Goal: Transaction & Acquisition: Purchase product/service

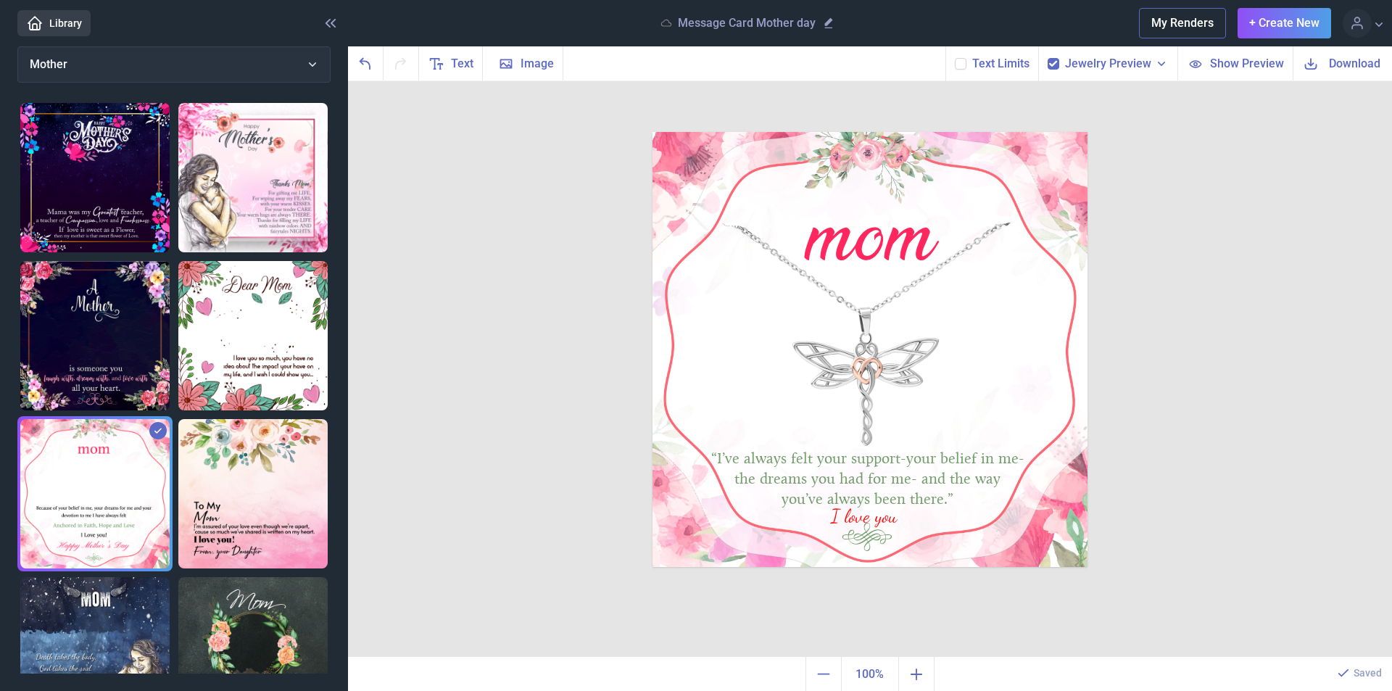
click at [960, 66] on icon at bounding box center [960, 63] width 9 height 9
click at [955, 58] on input "checkbox" at bounding box center [954, 57] width 1 height 1
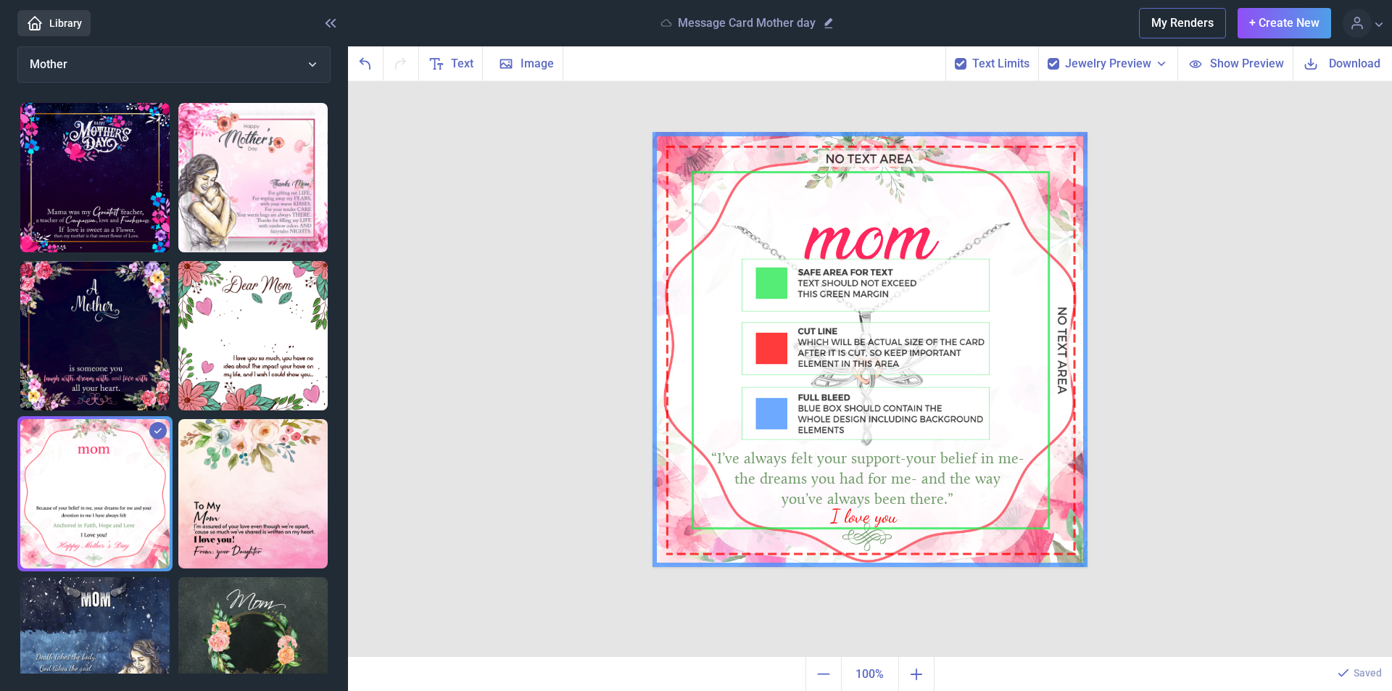
click at [1239, 65] on span "Show Preview" at bounding box center [1247, 63] width 74 height 17
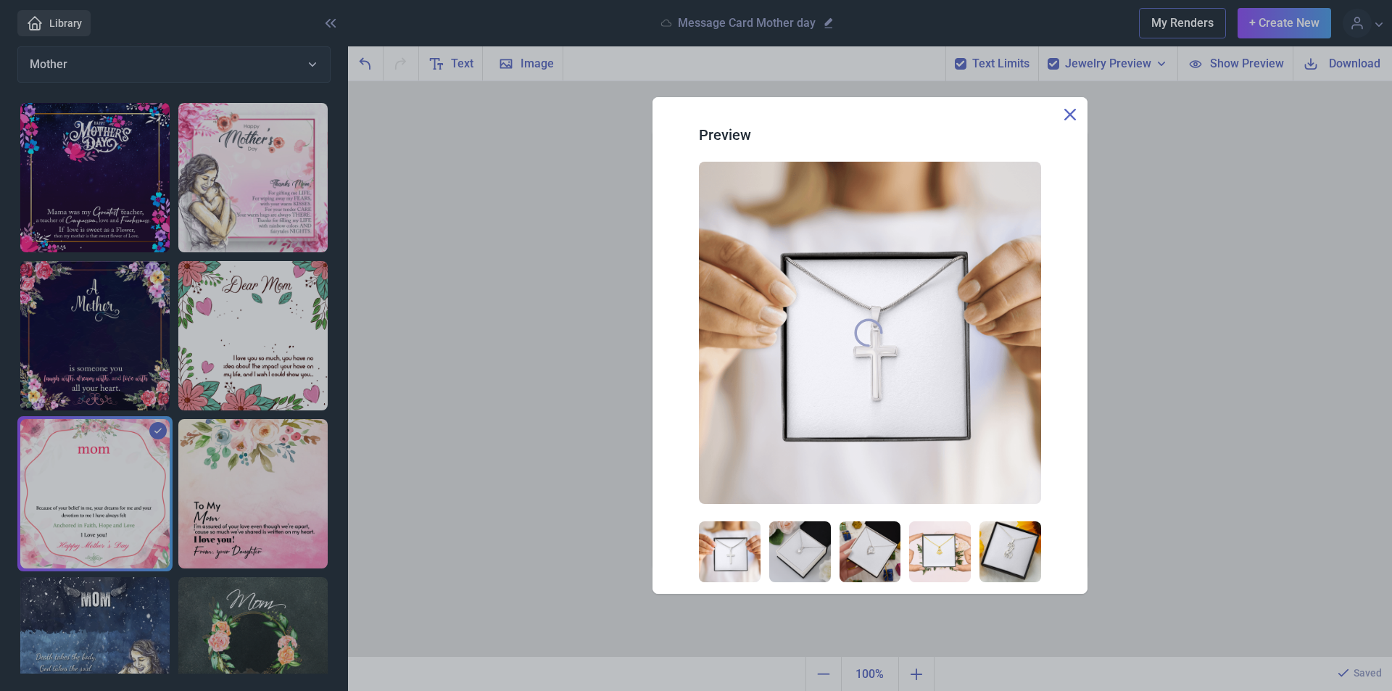
click at [1071, 115] on use at bounding box center [1070, 115] width 12 height 12
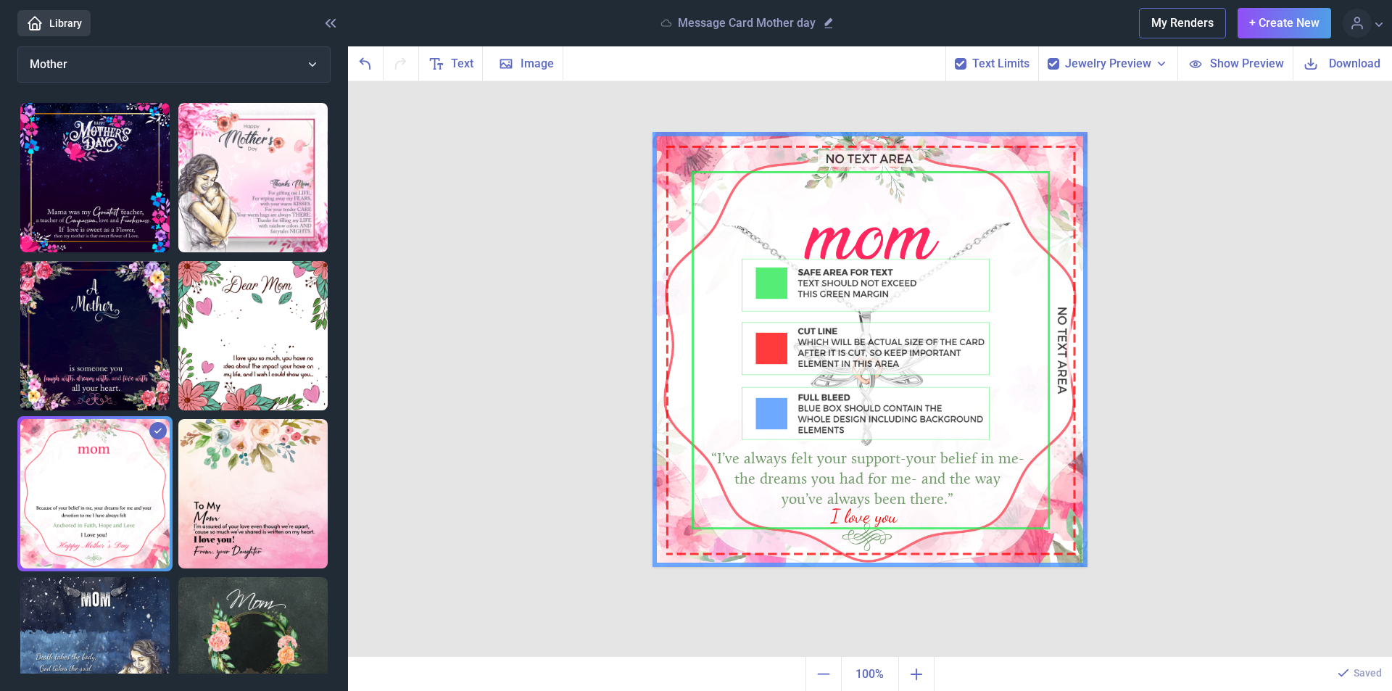
click at [962, 64] on icon at bounding box center [960, 63] width 9 height 9
click at [955, 58] on input "checkbox" at bounding box center [954, 57] width 1 height 1
checkbox input "false"
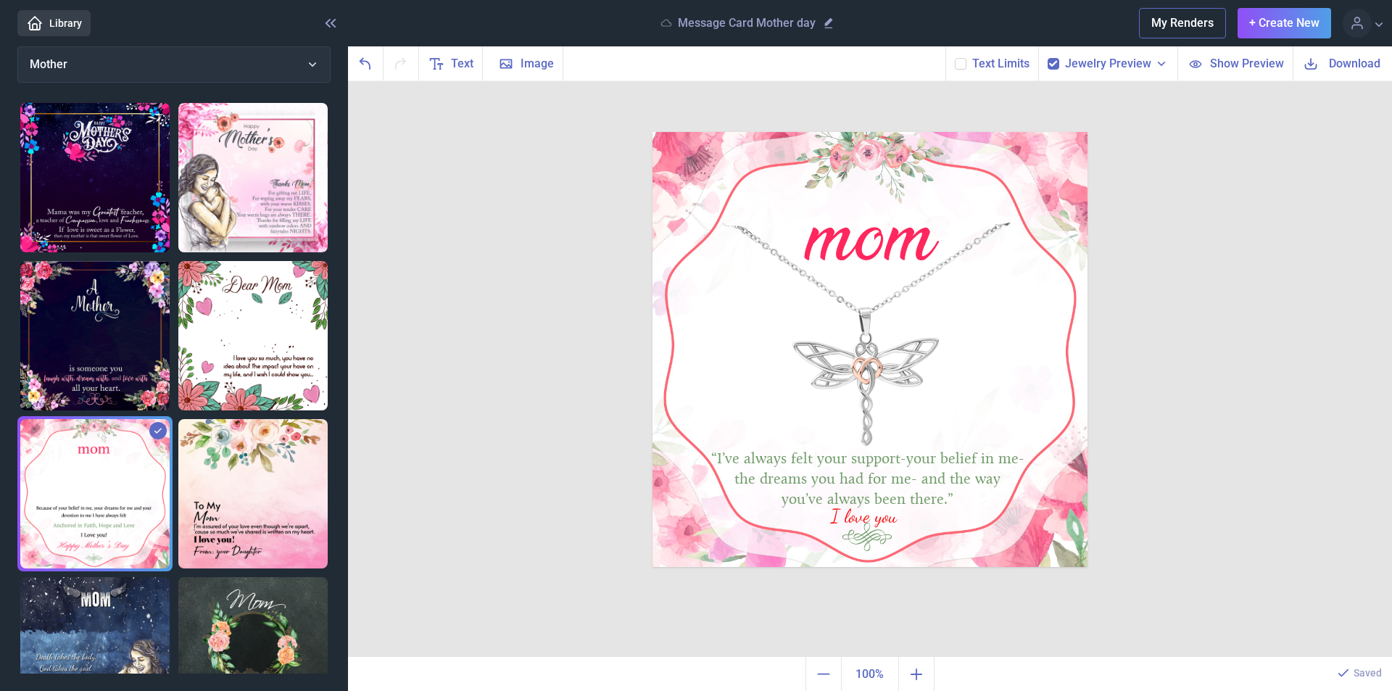
click at [1057, 62] on use at bounding box center [1053, 64] width 8 height 6
click at [1047, 58] on input "checkbox" at bounding box center [1047, 57] width 1 height 1
checkbox input "false"
click at [1226, 65] on span "Show Preview" at bounding box center [1247, 63] width 74 height 17
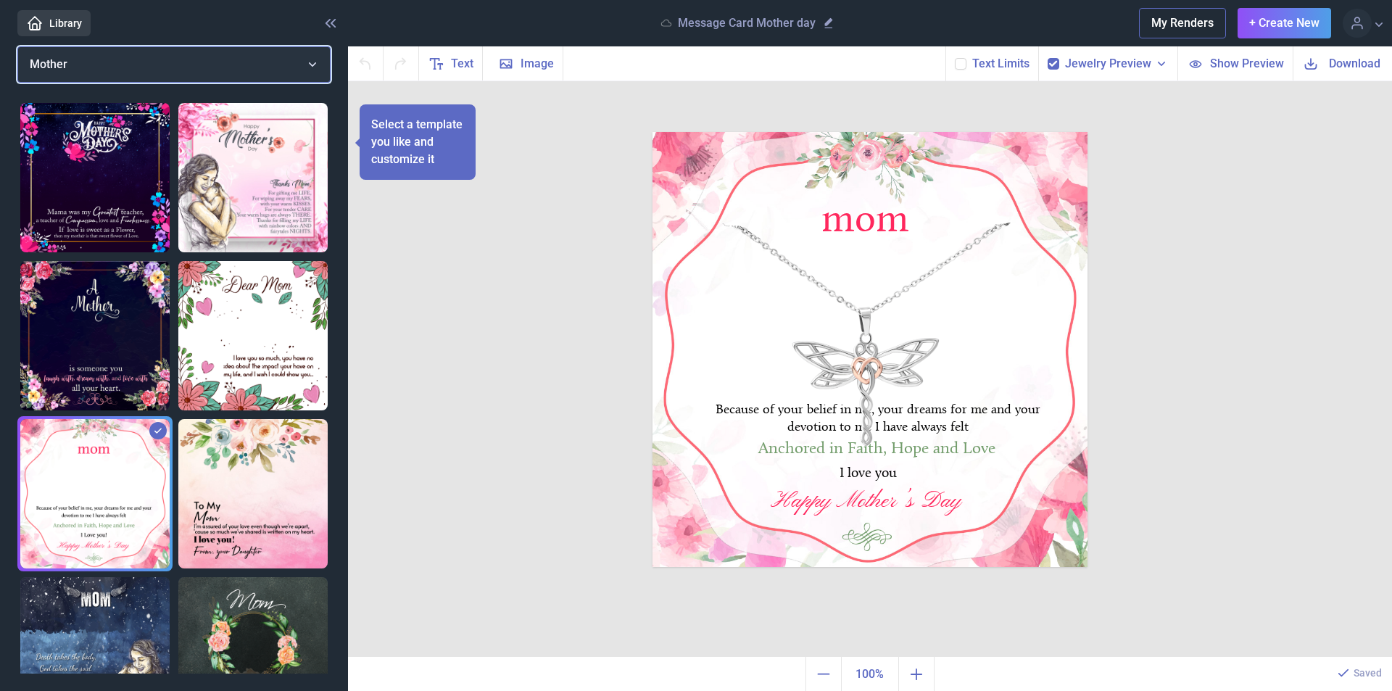
click at [311, 62] on button "Mother" at bounding box center [173, 64] width 313 height 36
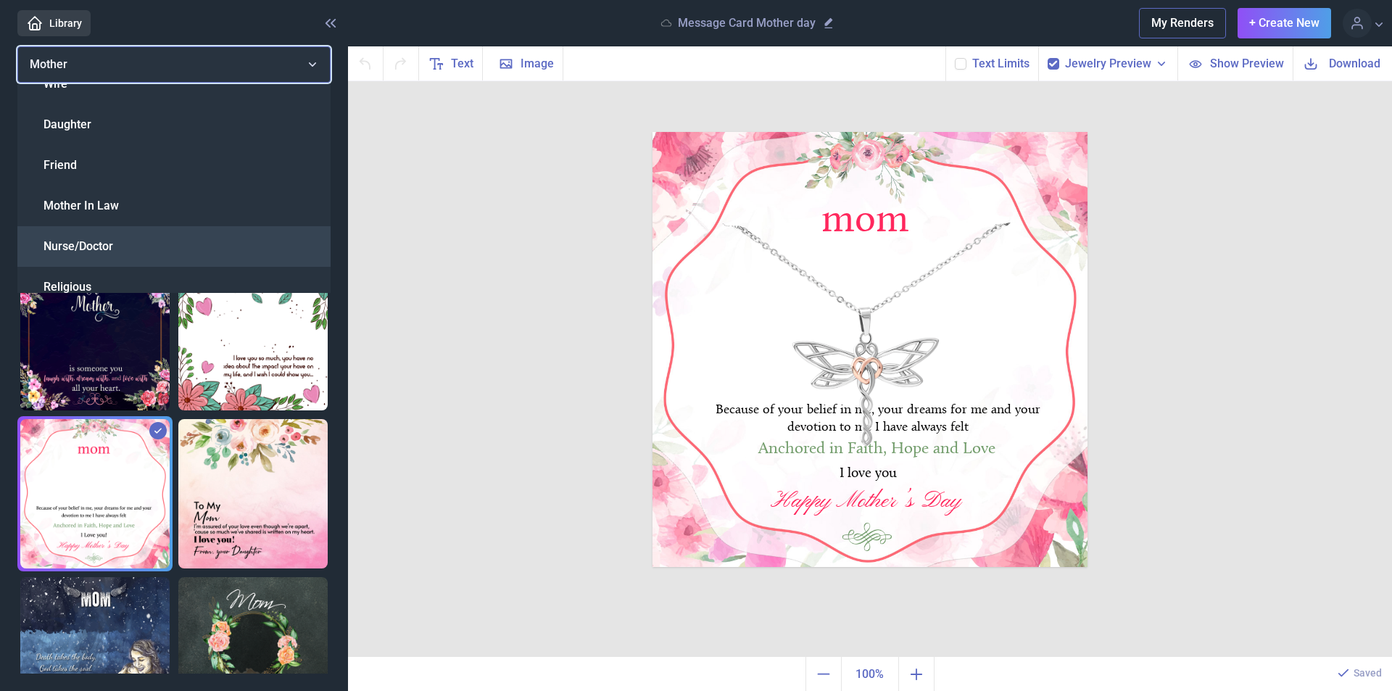
scroll to position [145, 0]
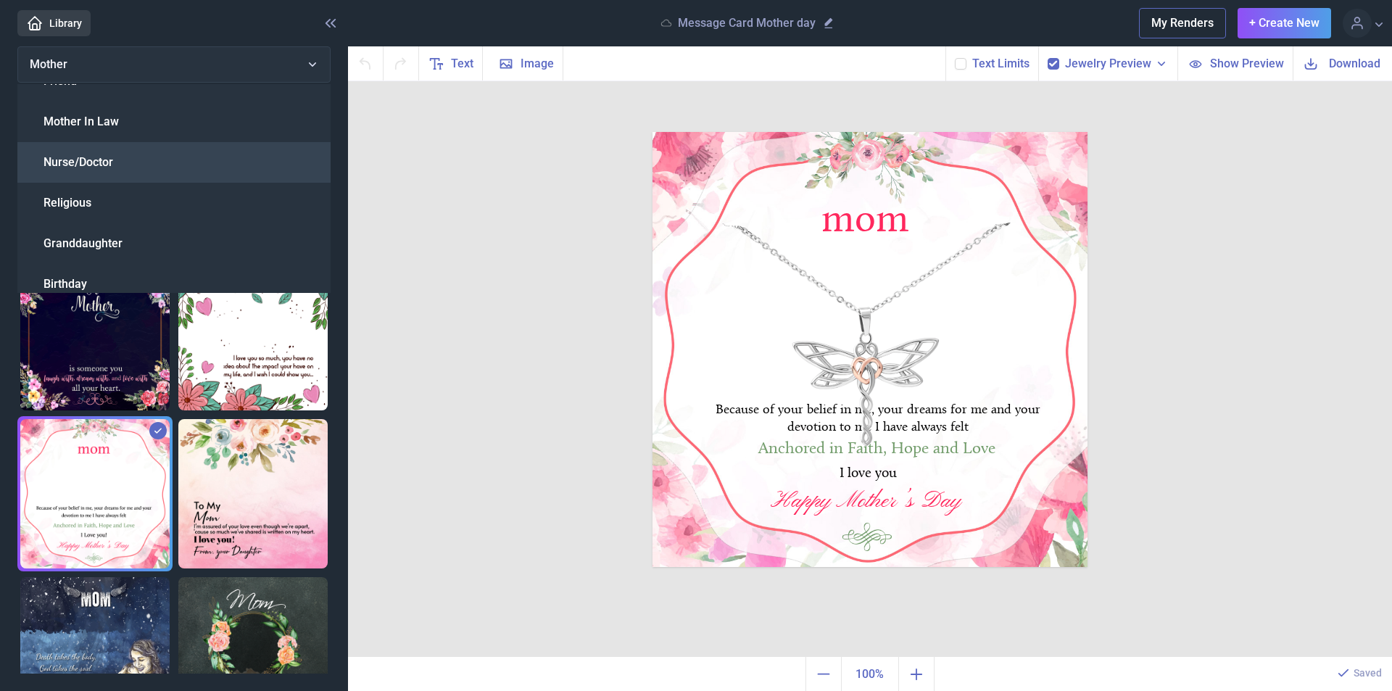
click at [145, 162] on div "Nurse/Doctor" at bounding box center [173, 162] width 313 height 41
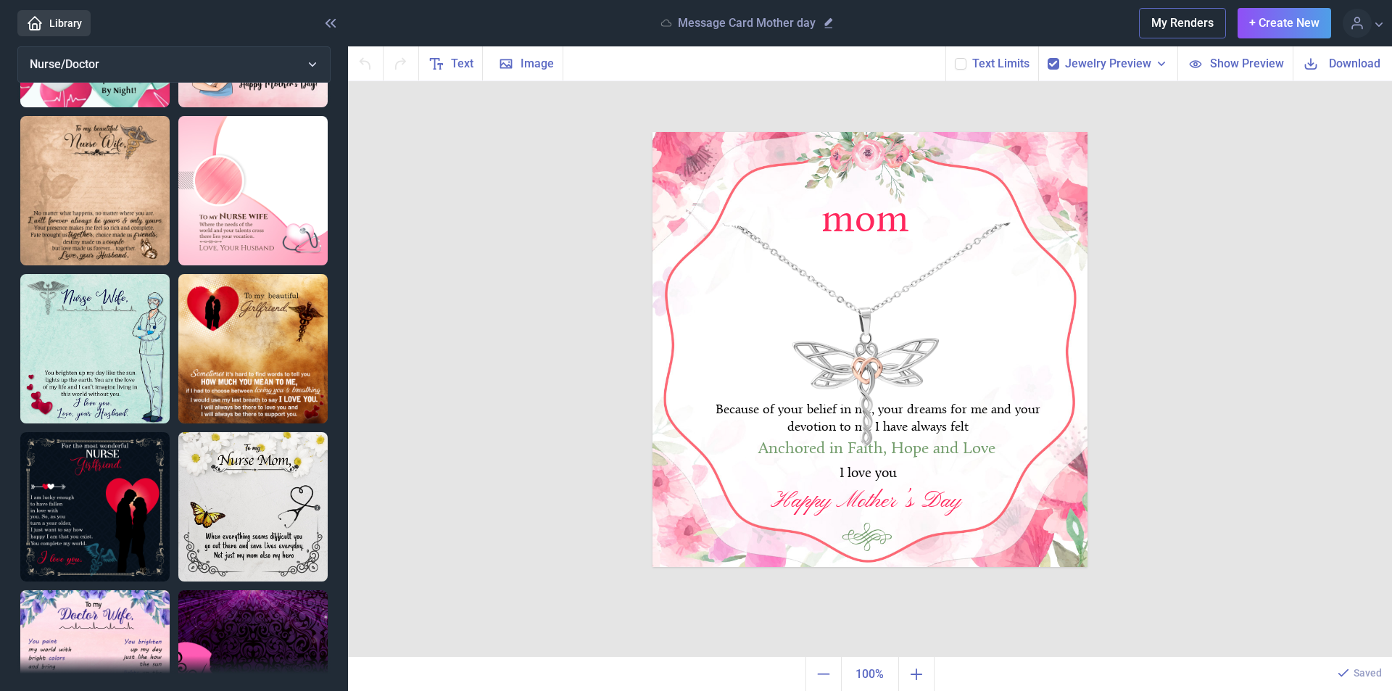
scroll to position [213, 0]
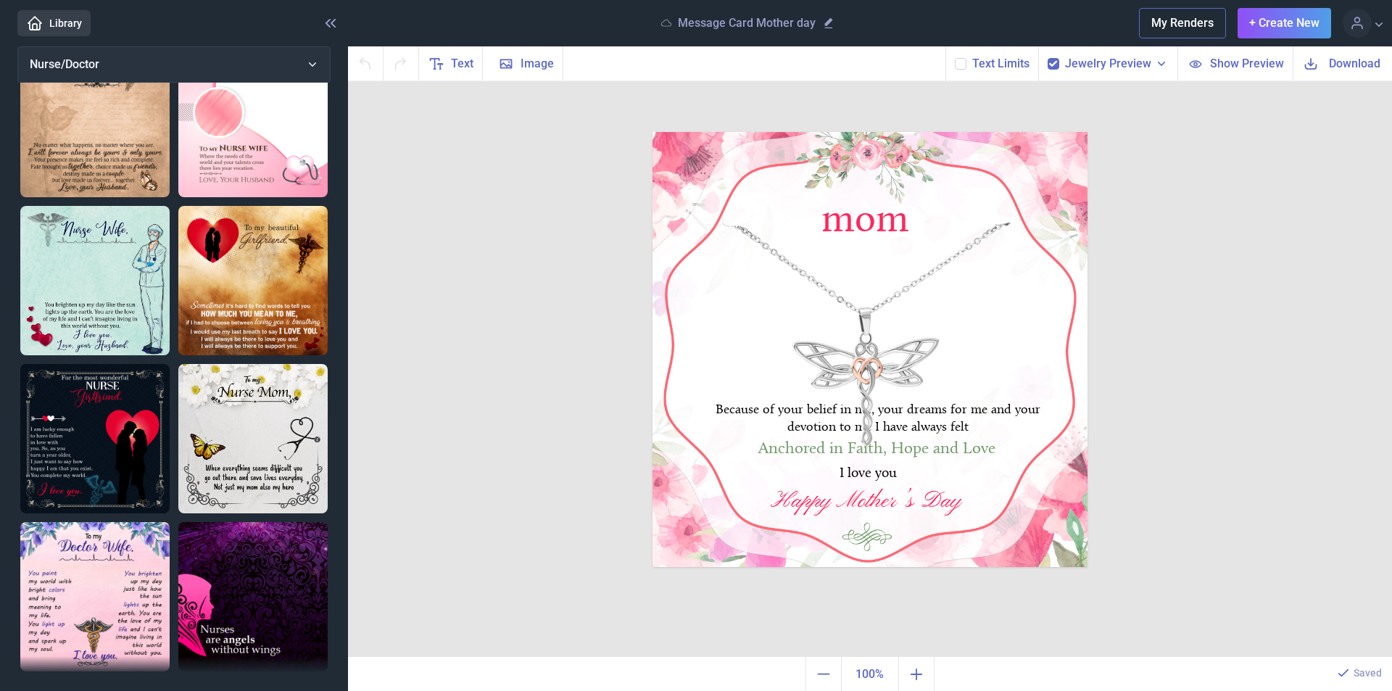
click at [110, 557] on img at bounding box center [94, 596] width 149 height 149
checkbox input "false"
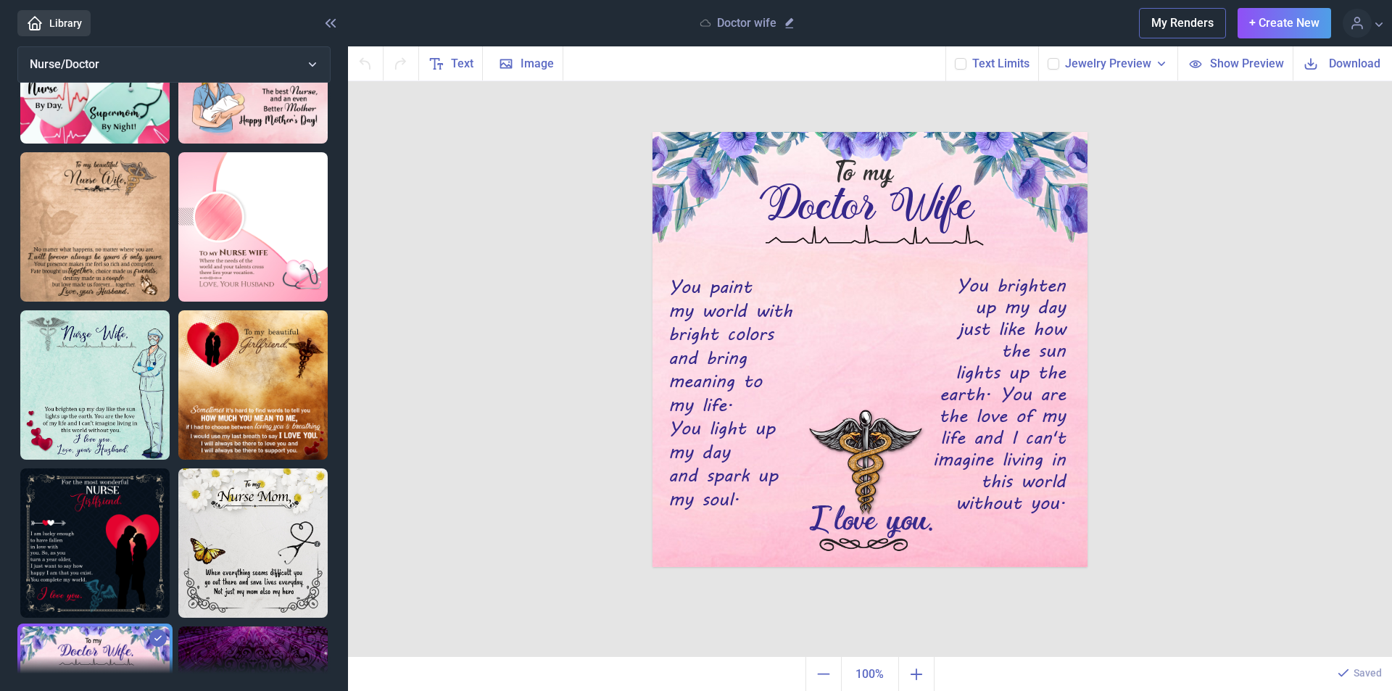
scroll to position [0, 0]
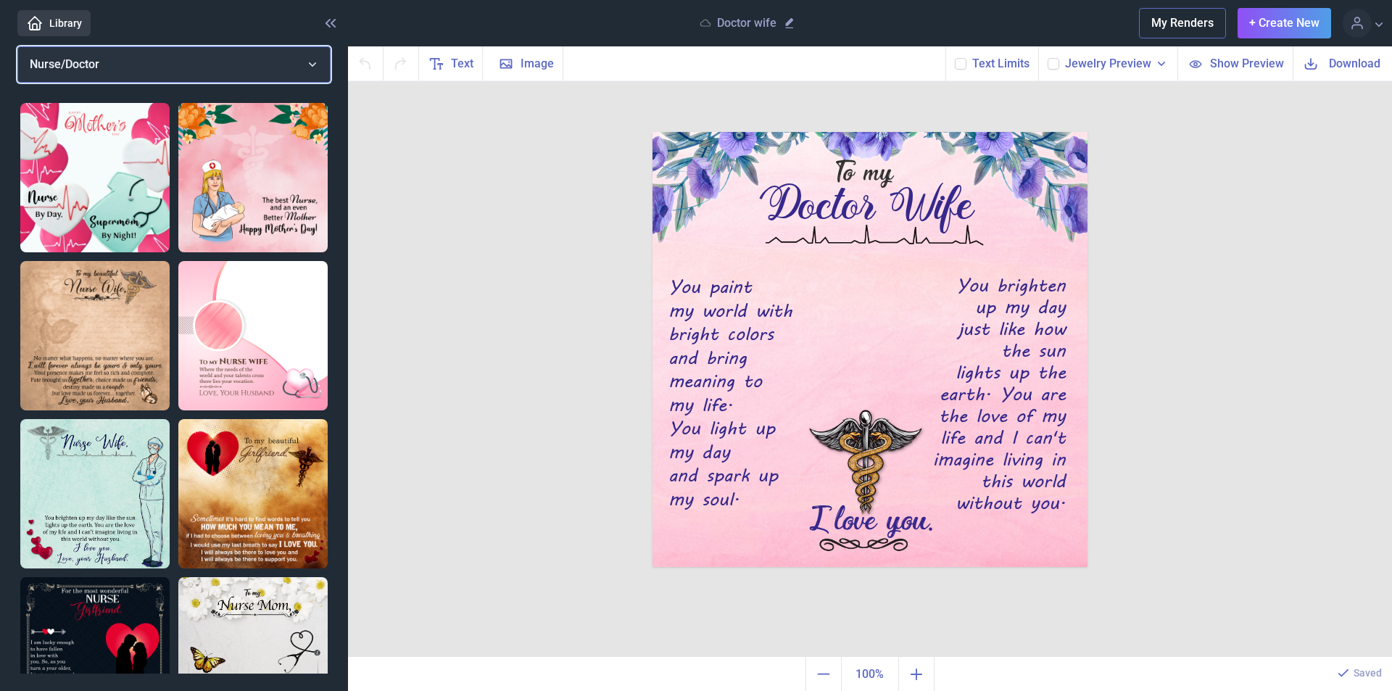
click at [317, 66] on button "Nurse/Doctor" at bounding box center [173, 64] width 313 height 36
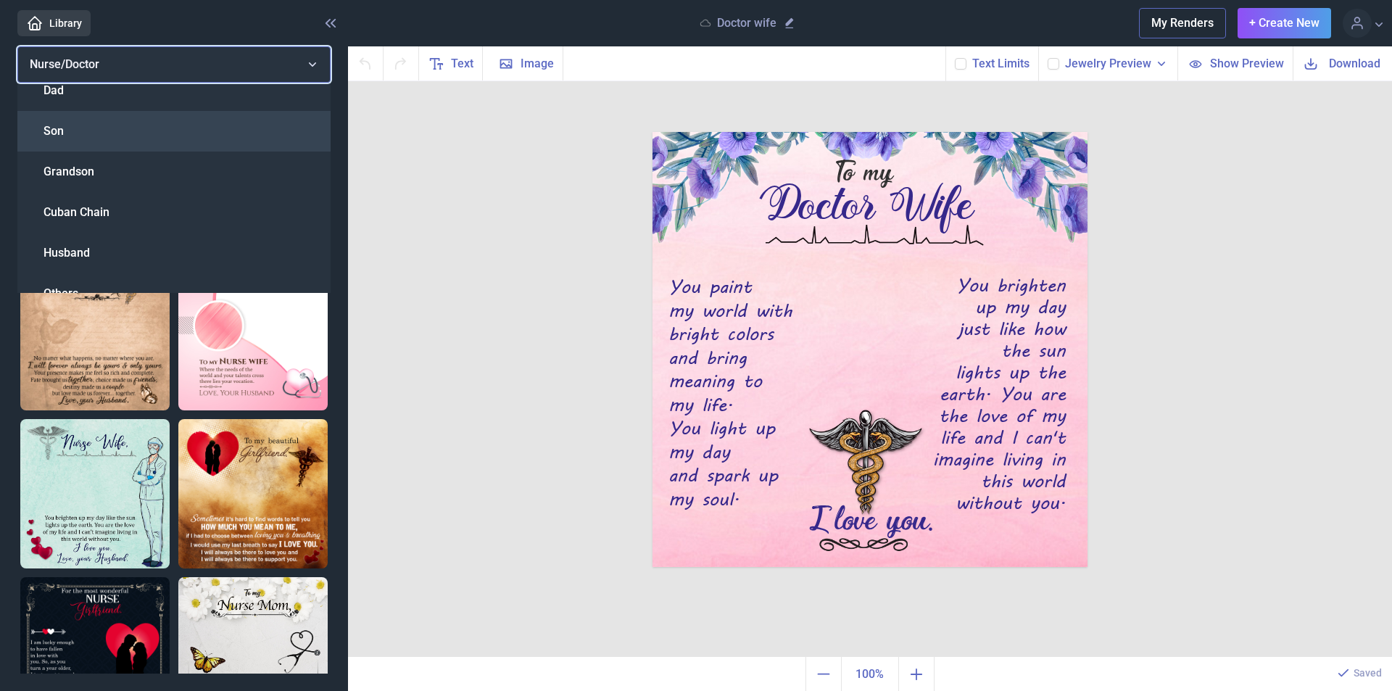
scroll to position [481, 0]
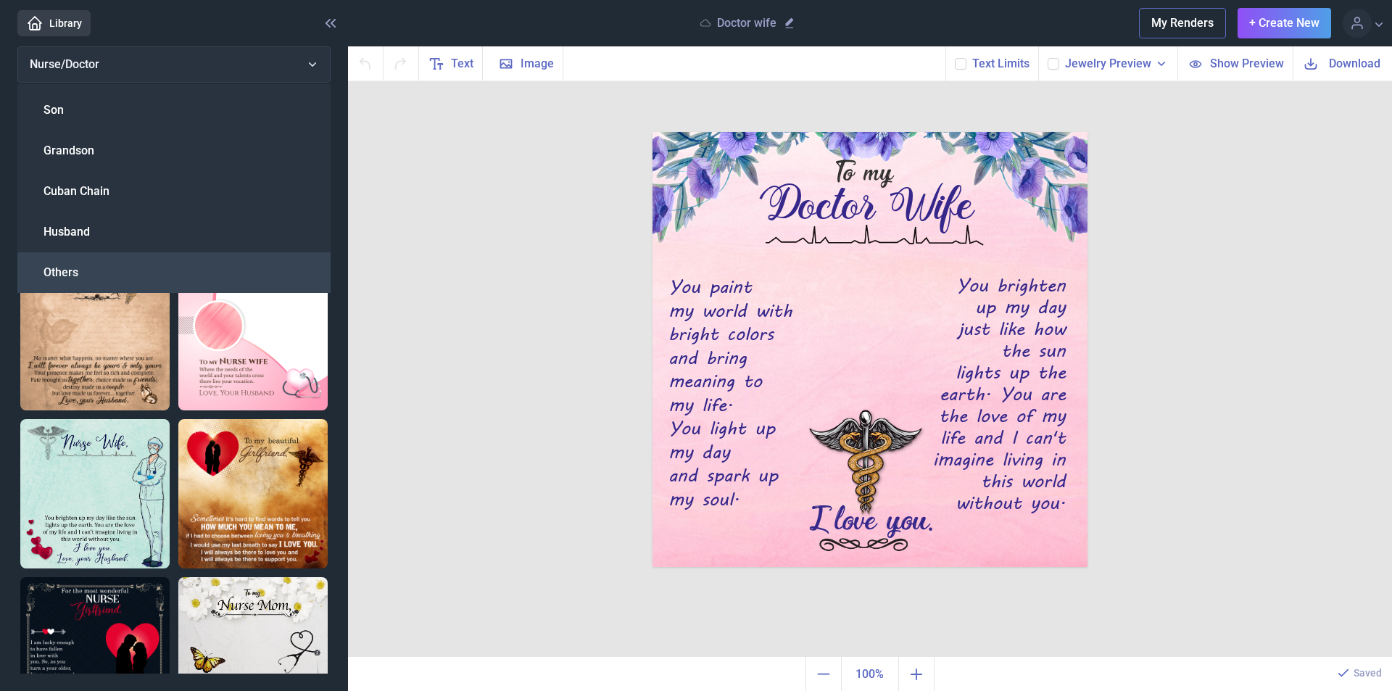
click at [90, 271] on div "Others" at bounding box center [173, 272] width 313 height 41
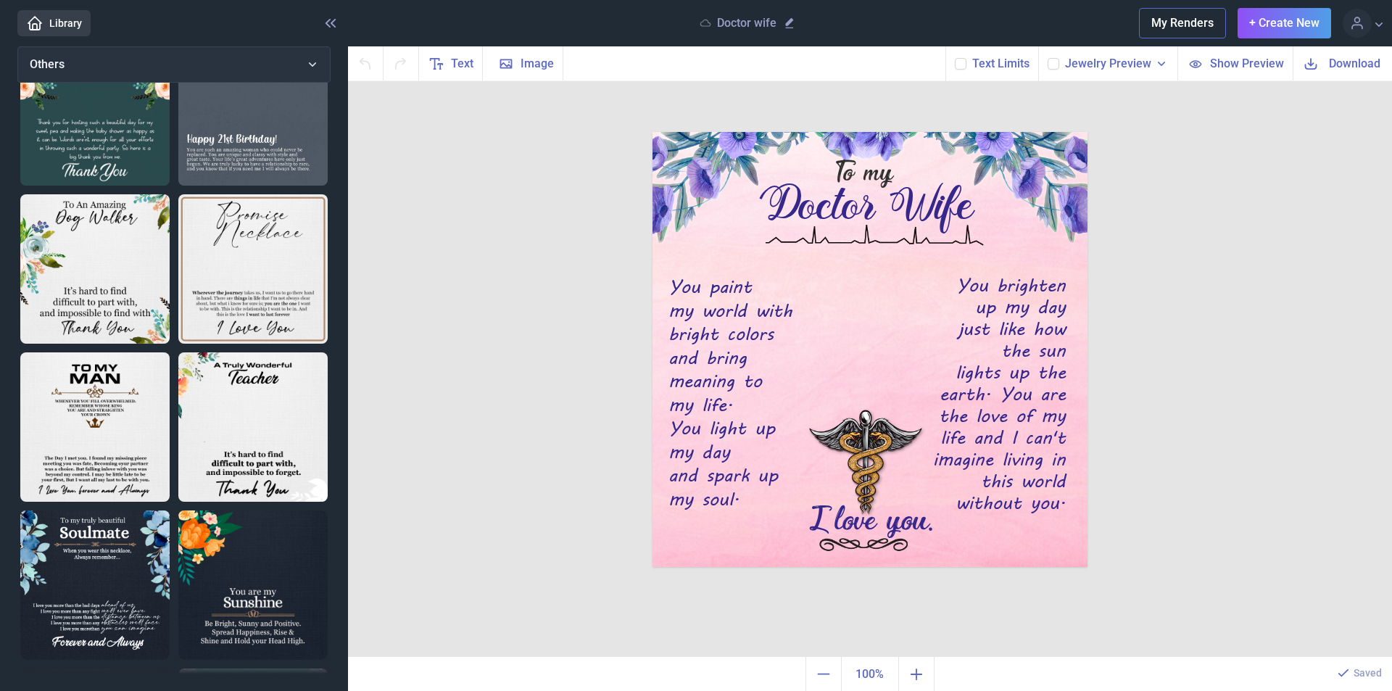
scroll to position [468, 0]
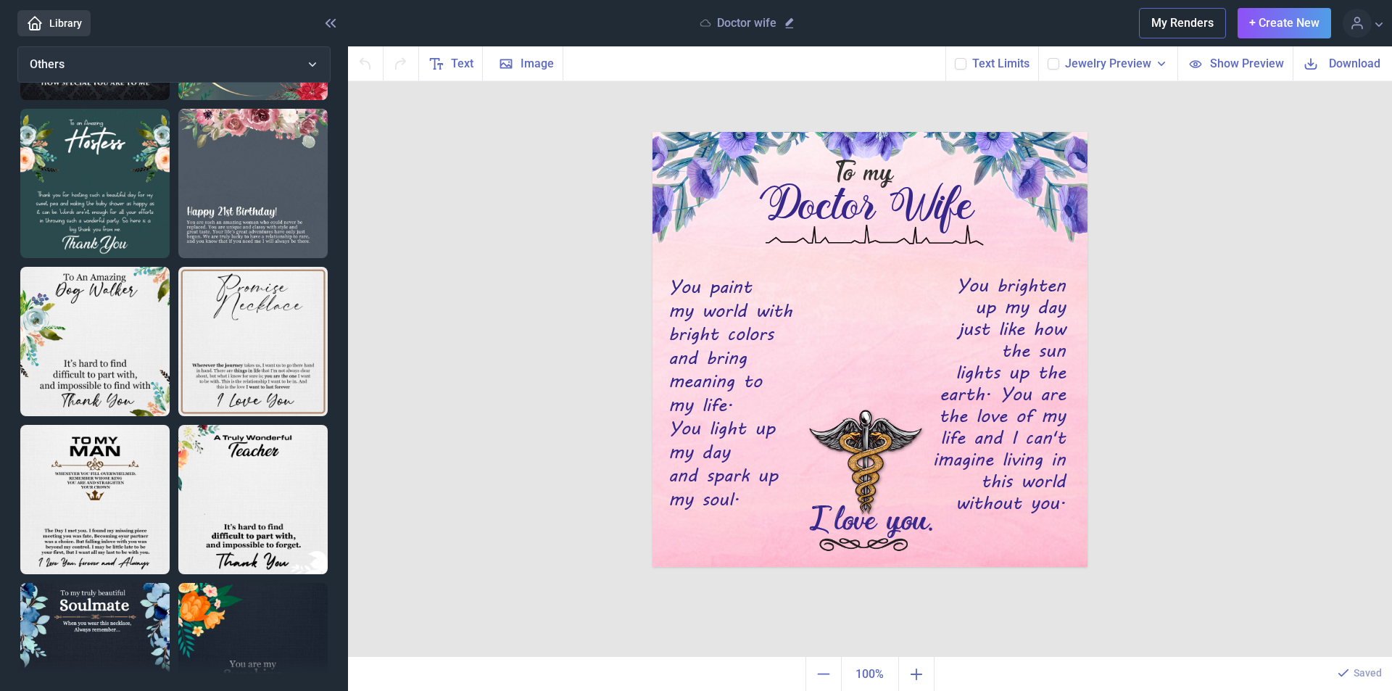
click at [565, 233] on div "To my Doctor Wife You paint my world with bright colors and bring meaning to my…" at bounding box center [870, 369] width 1044 height 576
click at [97, 316] on img at bounding box center [94, 341] width 149 height 149
